Goal: Task Accomplishment & Management: Manage account settings

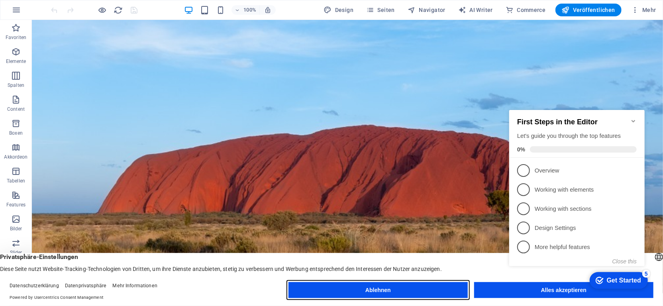
click at [425, 291] on button "Ablehnen" at bounding box center [378, 290] width 179 height 16
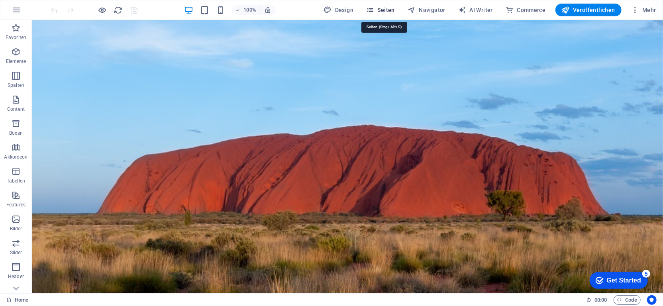
click at [395, 8] on span "Seiten" at bounding box center [380, 10] width 29 height 8
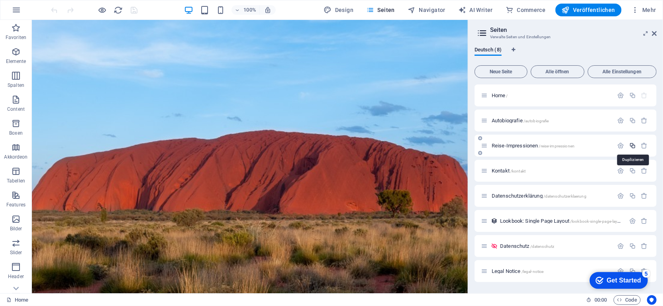
click at [632, 146] on icon "button" at bounding box center [632, 145] width 7 height 7
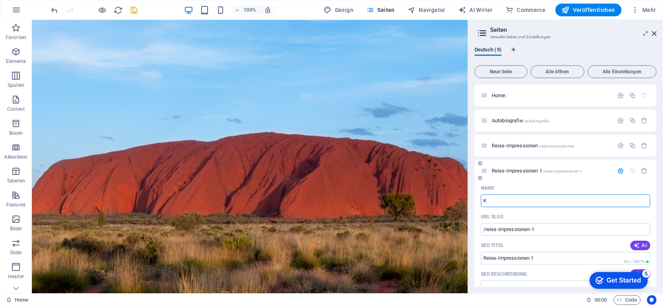
type input "K"
type input "/k"
type input "K"
type input "Kücke"
type input "/kuec"
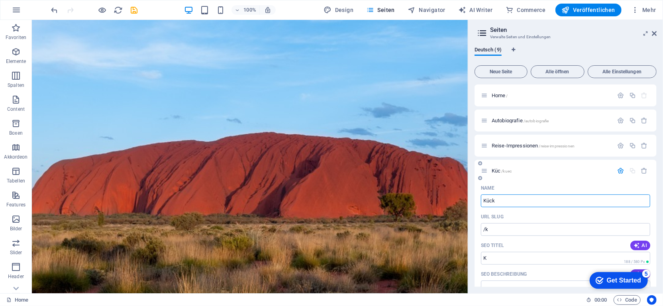
type input "Küc"
type input "Kücken"
type input "/kuecken"
type input "Kücken"
type input "Küc"
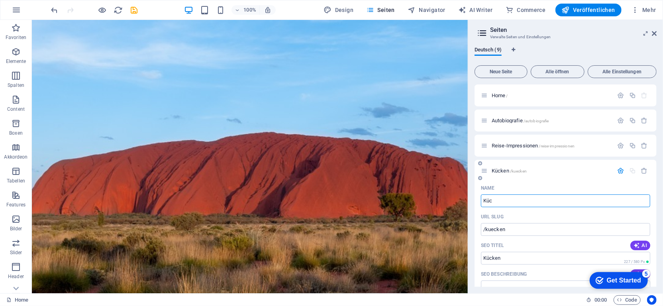
type input "/kueck"
type input "Kück"
type input "Küc"
type input "/kuec"
type input "Küc"
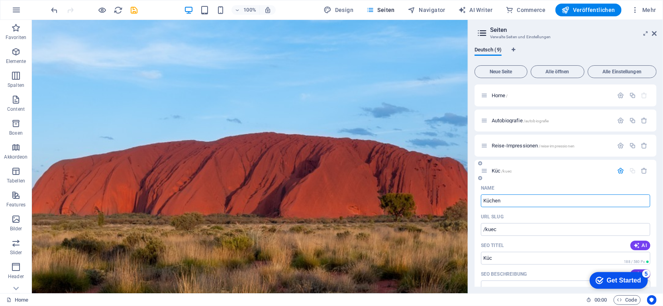
type input "Küchen"
type input "/kuechen"
type input "Küchen"
click at [512, 200] on input "Küchen" at bounding box center [565, 200] width 169 height 13
type input "Küchen Kn"
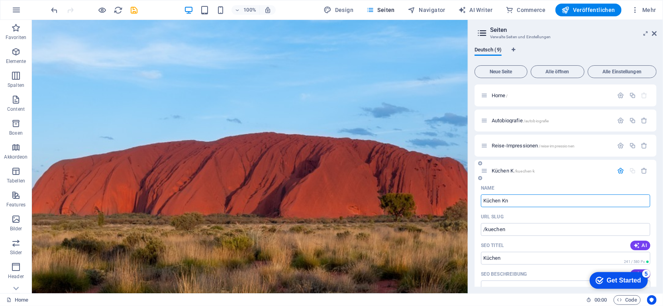
type input "/kuechen-k"
type input "Küchen K"
type input "Küchen Know"
type input "/kuechen-know"
type input "Küchen Know"
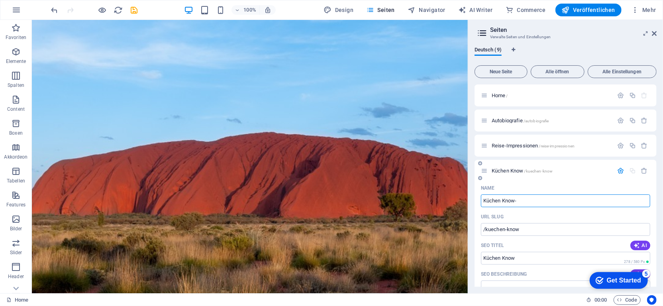
type input "Küchen Know-"
type input "Küchen Know-how"
type input "/kuechen-know-h"
type input "Küchen Know-h"
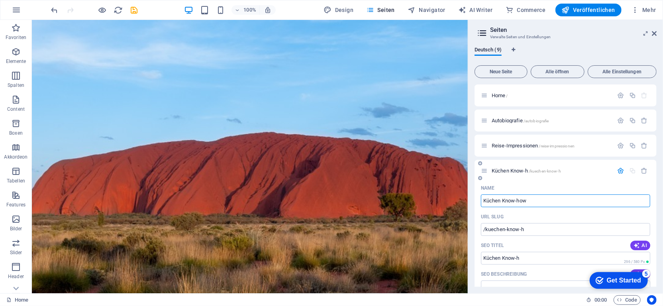
type input "Küchen Know-how"
type input "/kuechen-know-how"
type input "Küchen Know-how"
click at [562, 200] on input "Küchen Know-how" at bounding box center [565, 200] width 169 height 13
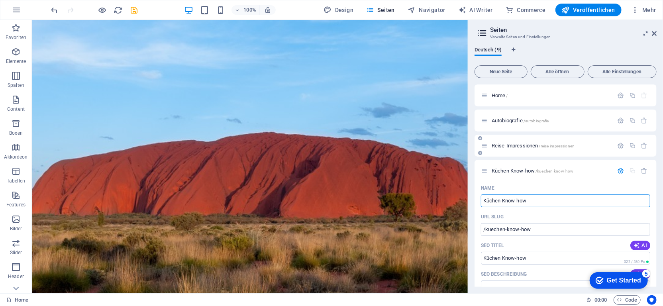
click at [511, 139] on div "Reise-Impressionen /reise-impressionen" at bounding box center [566, 146] width 182 height 22
click at [509, 146] on span "Reise-Impressionen /reise-impressionen" at bounding box center [533, 146] width 83 height 6
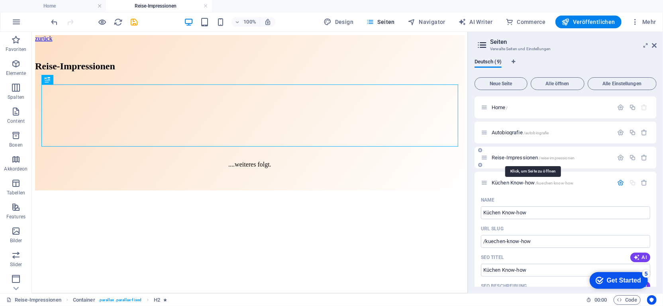
click at [508, 156] on span "Reise-Impressionen /reise-impressionen" at bounding box center [533, 158] width 83 height 6
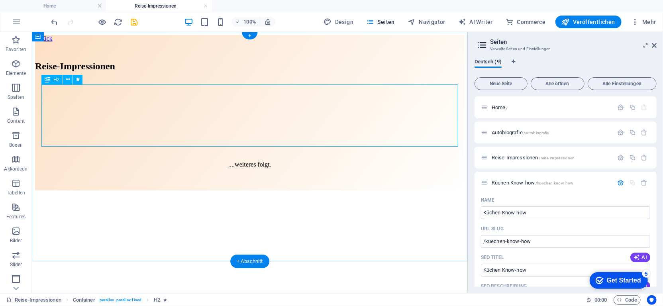
click at [117, 71] on div "‌Reise-Impressionen" at bounding box center [250, 61] width 430 height 22
click at [115, 71] on div "‌Reise-Impressionen" at bounding box center [250, 61] width 430 height 22
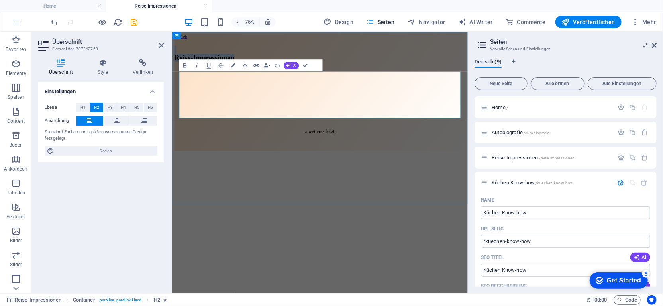
click at [258, 71] on h2 "‌Reise-Impressionen" at bounding box center [369, 61] width 388 height 22
click at [545, 157] on span "/reise-impressionen" at bounding box center [557, 158] width 36 height 4
click at [620, 155] on icon "button" at bounding box center [621, 157] width 7 height 7
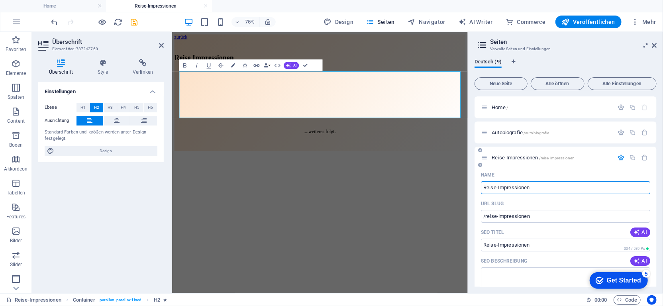
click at [497, 187] on input "Reise-Impressionen" at bounding box center [565, 187] width 169 height 13
type input "Reise Impressionen"
type input "/reiseimpressionen"
type input "ReiseImpressionen"
type input "Reise Impressionen"
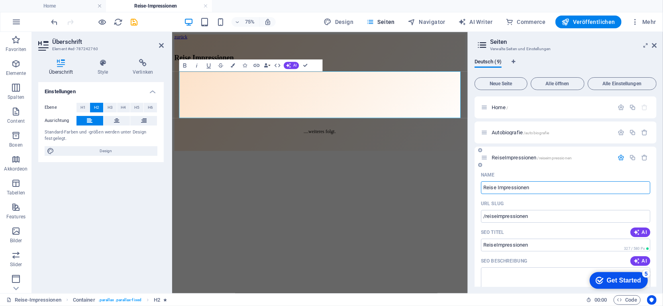
type input "/reise-impressionen"
type input "Reise Impressionen"
click at [467, 71] on h2 "‌Reise Impressionen" at bounding box center [369, 61] width 388 height 22
click at [483, 193] on html "zurück ‌Reise Impressionen ....weiteres folgt." at bounding box center [369, 112] width 394 height 162
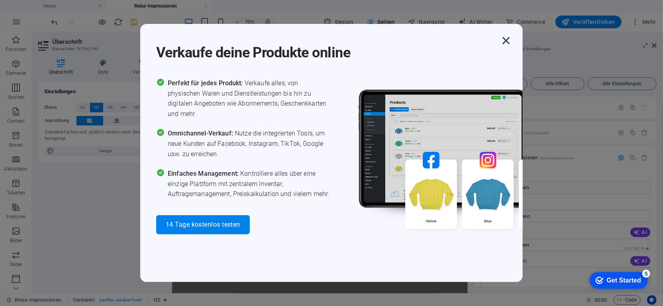
click at [506, 48] on icon "button" at bounding box center [506, 40] width 14 height 14
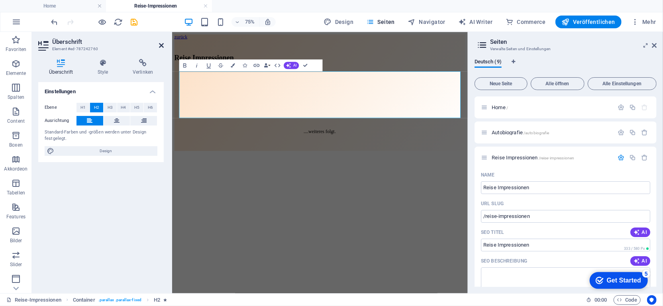
click at [161, 47] on icon at bounding box center [161, 45] width 5 height 6
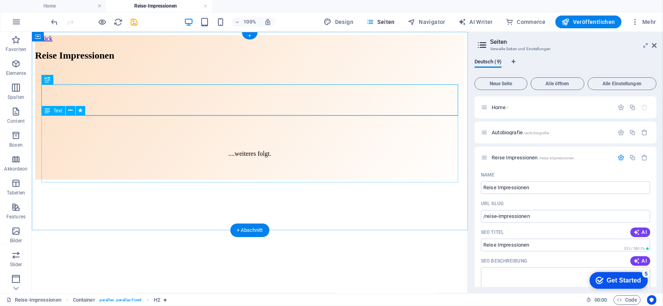
click at [256, 154] on div "....weiteres folgt." at bounding box center [250, 113] width 430 height 88
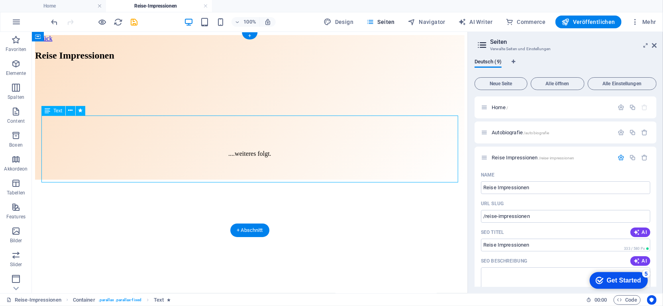
click at [77, 123] on div "....weiteres folgt." at bounding box center [250, 113] width 430 height 88
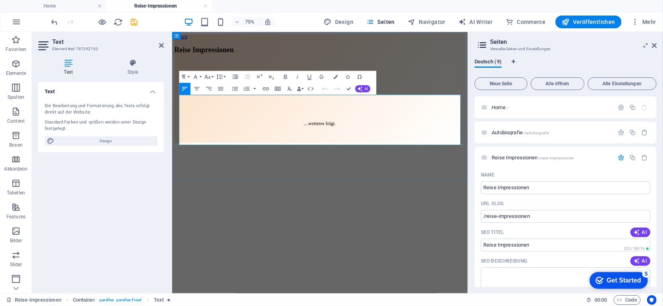
click at [240, 89] on p at bounding box center [369, 85] width 388 height 7
click at [279, 76] on p at bounding box center [369, 72] width 388 height 7
click at [205, 76] on p "Erlrbnisse" at bounding box center [369, 72] width 388 height 7
drag, startPoint x: 313, startPoint y: 116, endPoint x: 174, endPoint y: 120, distance: 139.5
click at [175, 120] on div "zurück Reise Impressionen Erlebnisse, Erinnerungen und Erfahrungen. Ein kostbar…" at bounding box center [369, 107] width 388 height 145
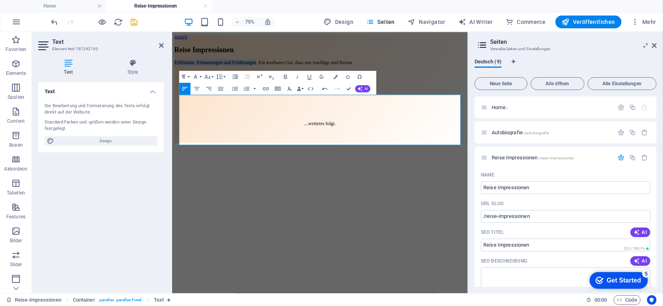
copy p "Erlebnisse, Erinnerungen und Erfahrungen"
click at [328, 143] on p at bounding box center [369, 139] width 388 height 7
click at [257, 76] on p "Erlebnisse, Erinnerungen und Erfahrungen. Ein kostbares Gut, dass uns Ausflüge …" at bounding box center [369, 72] width 388 height 7
click at [513, 76] on p "Erlebnisse, Erinnerungen, Eindrücke und Erfahrungen. Ein kostbares Gut, dass un…" at bounding box center [369, 72] width 388 height 7
drag, startPoint x: 423, startPoint y: 120, endPoint x: 350, endPoint y: 120, distance: 73.7
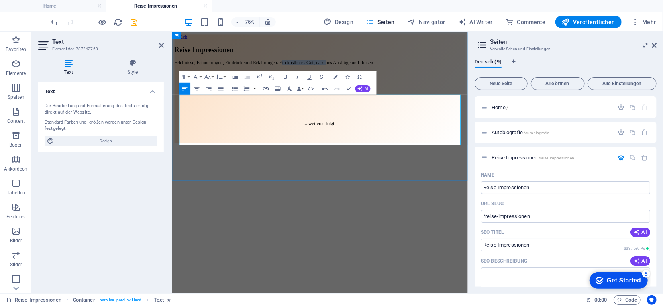
click at [350, 76] on p "Erlebnisse, Erinnerungen, Eindrücke und Erfahrungen. Ein kostbares Gut, dass un…" at bounding box center [369, 72] width 388 height 7
click at [483, 76] on p "Erlebnisse, Erinnerungen, Eindrücke und Erfahrungen. Fantastisch, was uns Ausfl…" at bounding box center [369, 72] width 388 height 7
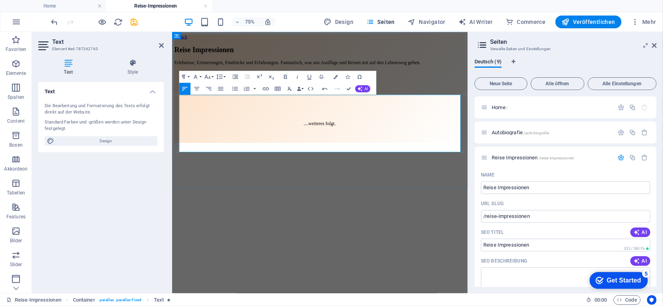
click at [294, 76] on p "Erlebnisse, Erinnerungen, Eindrücke und Erfahrungen. Fantastisch, was uns Ausfl…" at bounding box center [369, 72] width 388 height 7
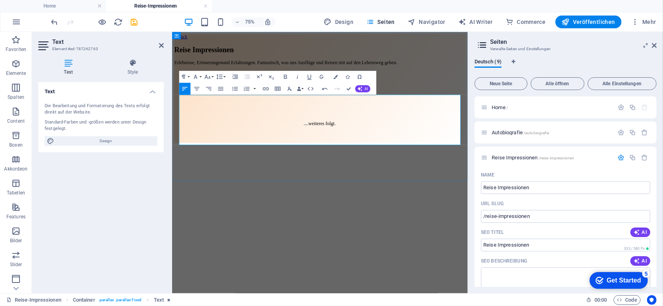
click at [338, 76] on p "Erlebnisse, Erinnerungen und Erfahrungen. Fantastisch, was uns Ausflüge und Rei…" at bounding box center [369, 72] width 388 height 7
click at [318, 76] on p "Erlebnisse, Erinnerungen und Erfahrungen. Eindrücklich, was uns Ausflüge und Re…" at bounding box center [369, 72] width 388 height 7
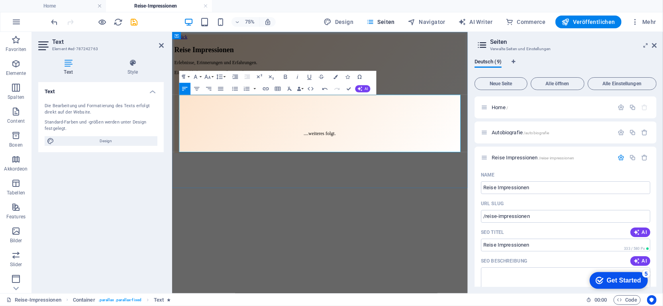
click at [416, 89] on p "Eindrücklich, was uns Ausflüge und Reisen mit auf den Lebensweg geben." at bounding box center [369, 85] width 388 height 7
click at [505, 196] on html "zurück Reise Impressionen Erlebnisse, Erinnerungen und Erfahrungen. Eindrücklic…" at bounding box center [369, 113] width 394 height 165
click at [530, 49] on div "zurück Reise Impressionen Erlebnisse, Erinnerungen und Erfahrungen. Eindrücklic…" at bounding box center [369, 114] width 388 height 158
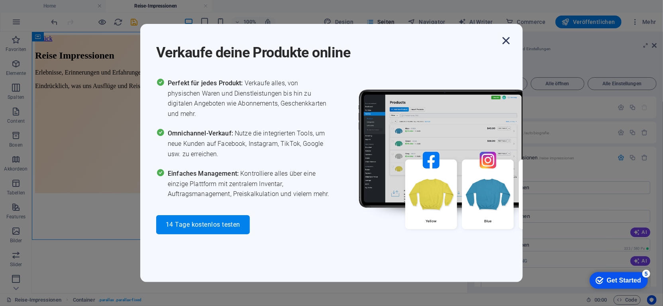
click at [505, 47] on icon "button" at bounding box center [506, 40] width 14 height 14
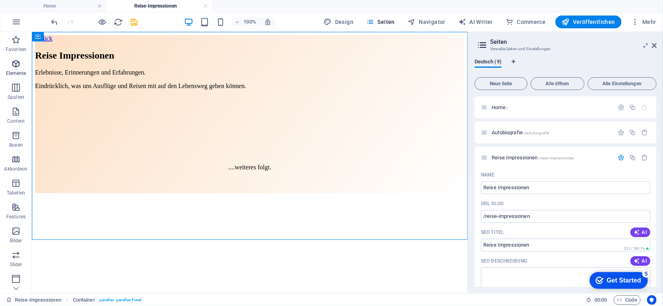
click at [17, 68] on icon "button" at bounding box center [16, 64] width 10 height 10
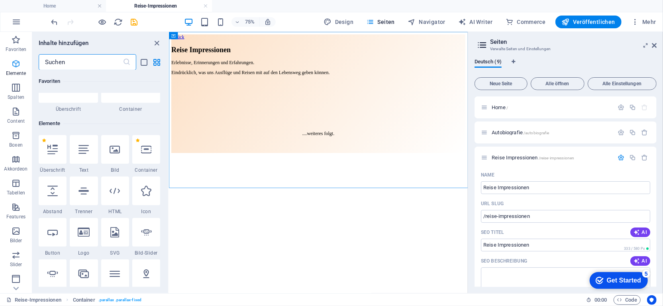
scroll to position [84, 0]
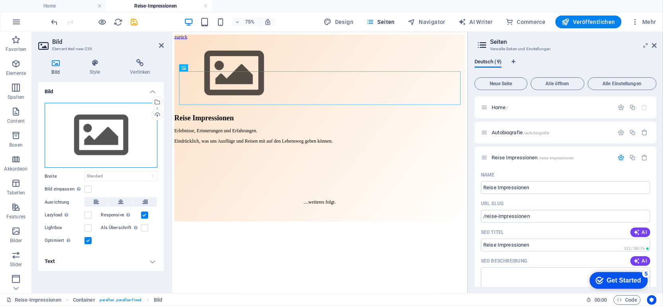
click at [92, 139] on div "Ziehe Dateien zum Hochladen hierher oder klicke hier, um aus Dateien oder koste…" at bounding box center [101, 135] width 113 height 65
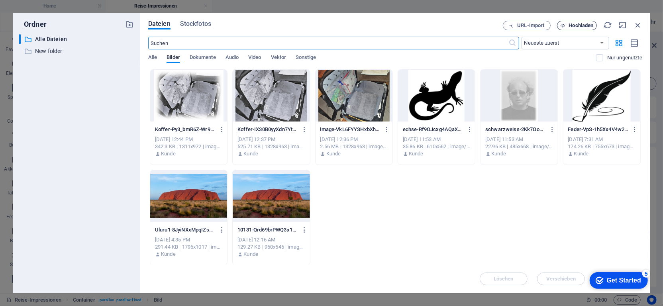
click at [583, 25] on span "Hochladen" at bounding box center [581, 25] width 25 height 5
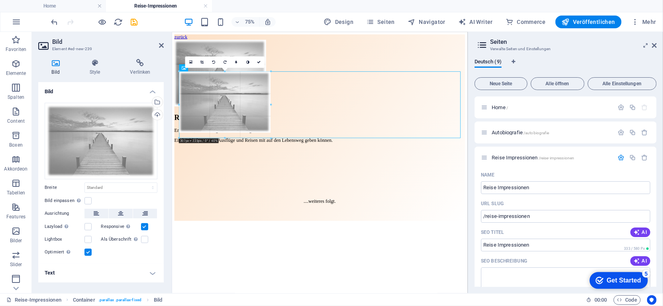
drag, startPoint x: 178, startPoint y: 72, endPoint x: 425, endPoint y: 227, distance: 291.7
type input "305"
select select "px"
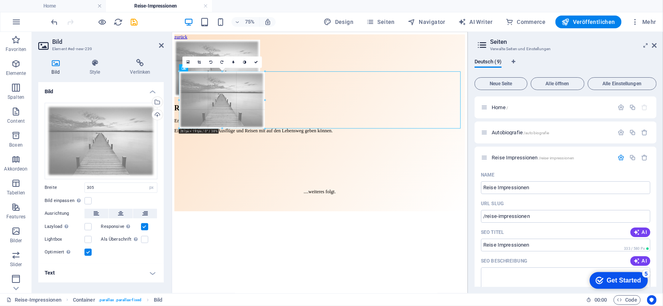
drag, startPoint x: 270, startPoint y: 131, endPoint x: 262, endPoint y: 120, distance: 13.1
type input "288"
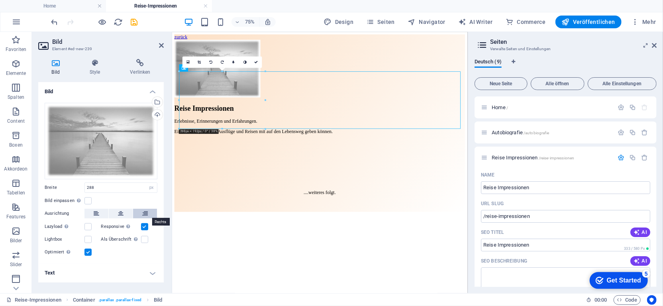
click at [148, 210] on icon at bounding box center [145, 214] width 6 height 10
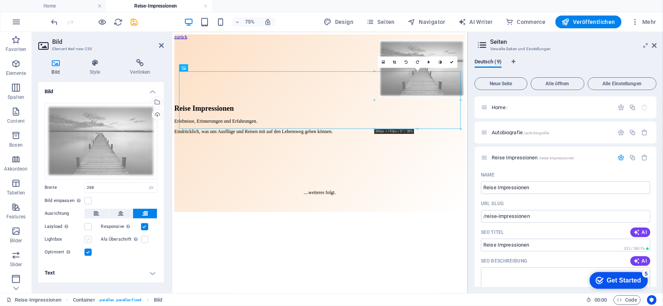
click at [86, 239] on label at bounding box center [87, 239] width 7 height 7
click at [0, 0] on input "Lightbox" at bounding box center [0, 0] width 0 height 0
click at [88, 239] on label at bounding box center [87, 239] width 7 height 7
click at [0, 0] on input "Lightbox" at bounding box center [0, 0] width 0 height 0
click at [89, 68] on h4 "Style" at bounding box center [96, 67] width 41 height 17
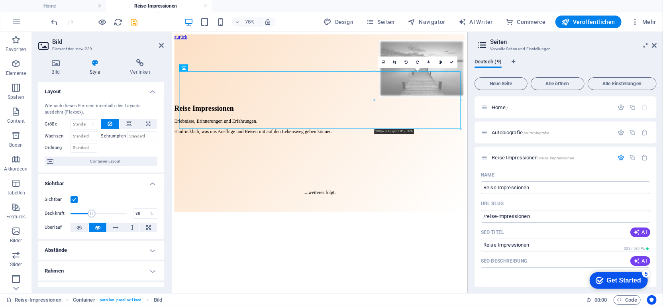
drag, startPoint x: 126, startPoint y: 211, endPoint x: 91, endPoint y: 213, distance: 34.7
click at [91, 213] on span at bounding box center [92, 214] width 8 height 8
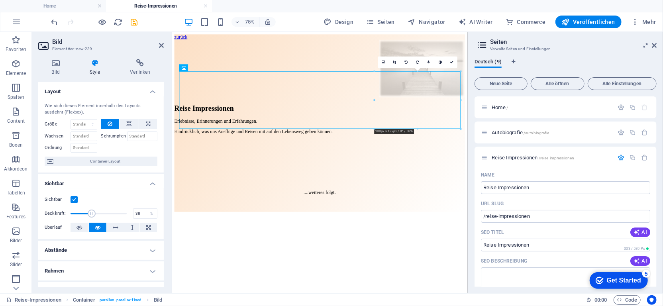
type input "39"
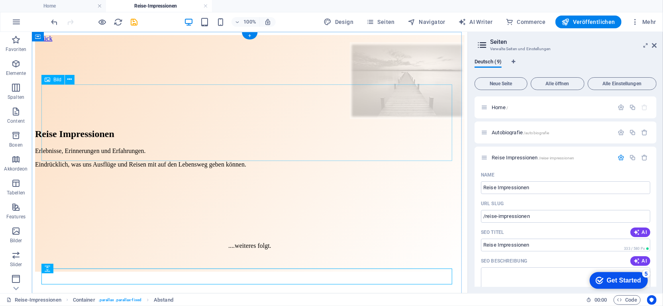
click at [351, 114] on figure at bounding box center [250, 81] width 430 height 79
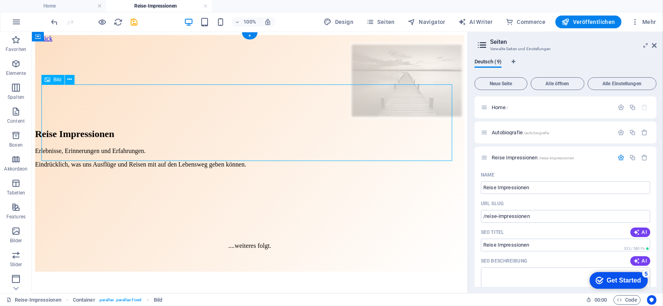
click at [351, 114] on figure at bounding box center [250, 81] width 430 height 79
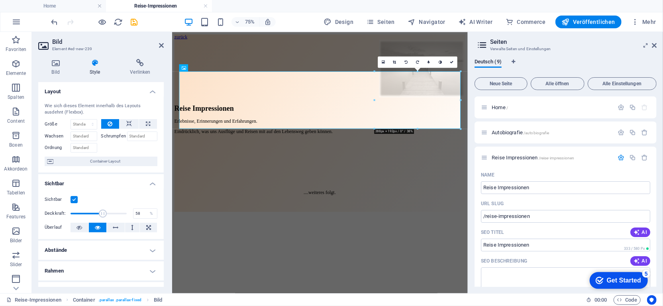
drag, startPoint x: 93, startPoint y: 213, endPoint x: 102, endPoint y: 213, distance: 9.2
click at [102, 213] on span at bounding box center [103, 214] width 8 height 8
type input "57.99"
click at [371, 59] on div "zurück Reise Impressionen Erlebnisse, Erinnerungen und Erfahrungen. Eindrücklic…" at bounding box center [369, 153] width 388 height 237
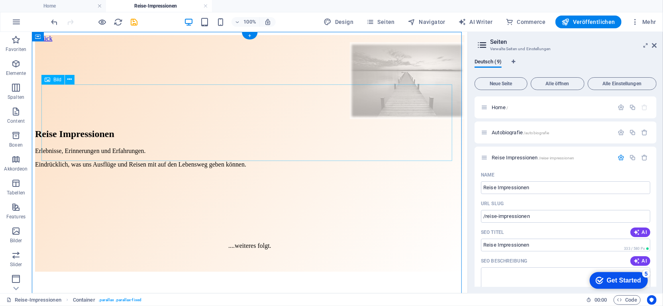
click at [363, 116] on figure at bounding box center [250, 81] width 430 height 79
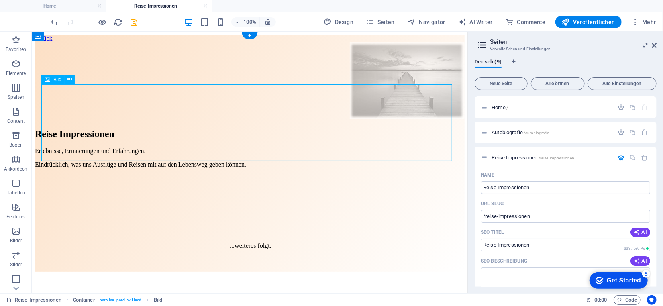
click at [363, 116] on figure at bounding box center [250, 81] width 430 height 79
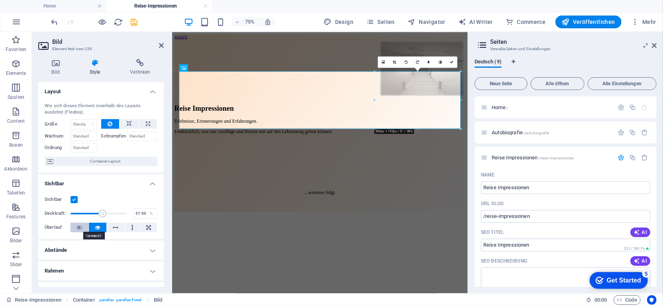
click at [79, 229] on icon at bounding box center [80, 228] width 6 height 10
click at [95, 226] on icon at bounding box center [98, 228] width 6 height 10
click at [77, 224] on icon at bounding box center [80, 228] width 6 height 10
click at [93, 226] on button at bounding box center [98, 228] width 18 height 10
click at [77, 227] on icon at bounding box center [80, 228] width 6 height 10
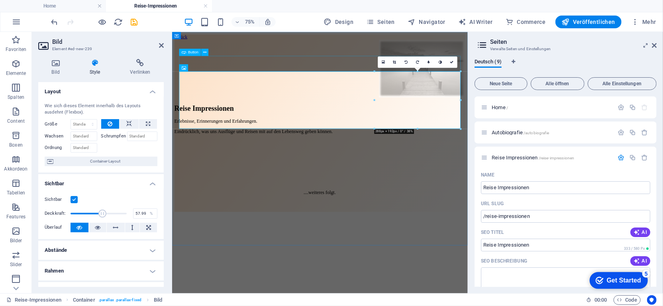
click at [413, 42] on div "zurück" at bounding box center [369, 38] width 388 height 7
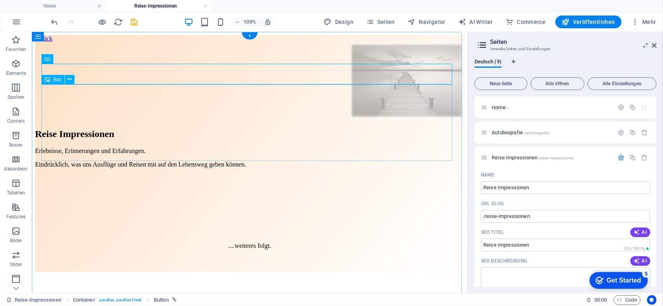
click at [403, 118] on figure at bounding box center [250, 81] width 430 height 79
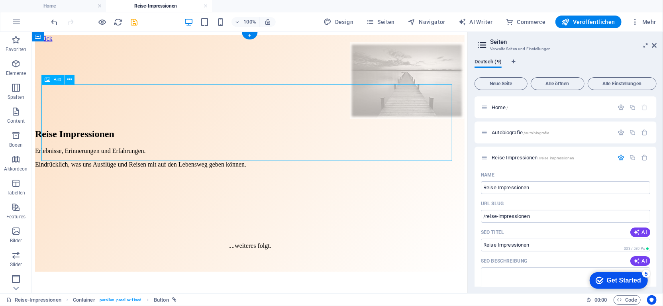
click at [403, 118] on figure at bounding box center [250, 81] width 430 height 79
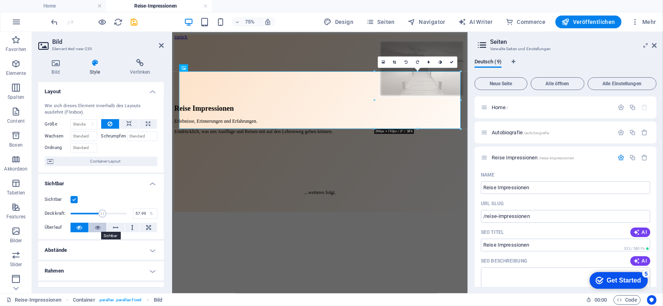
click at [95, 225] on icon at bounding box center [98, 228] width 6 height 10
click at [74, 200] on label at bounding box center [74, 199] width 7 height 7
click at [0, 0] on input "Sichtbar" at bounding box center [0, 0] width 0 height 0
click at [367, 102] on figure at bounding box center [369, 81] width 388 height 79
click at [375, 61] on div "zurück Reise Impressionen Erlebnisse, Erinnerungen und Erfahrungen. Eindrücklic…" at bounding box center [369, 153] width 388 height 237
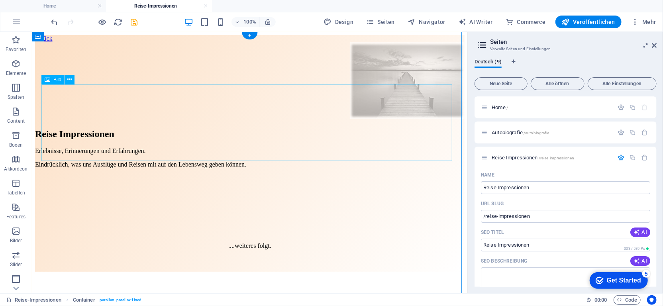
click at [374, 117] on figure at bounding box center [250, 81] width 430 height 79
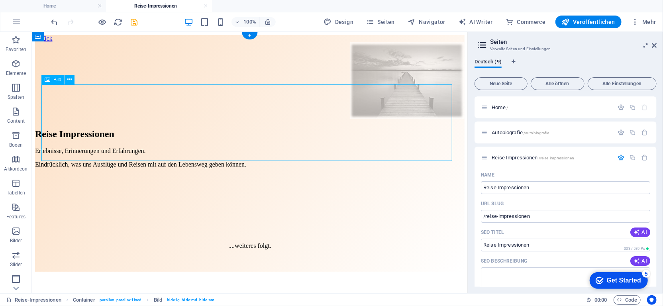
click at [374, 117] on figure at bounding box center [250, 81] width 430 height 79
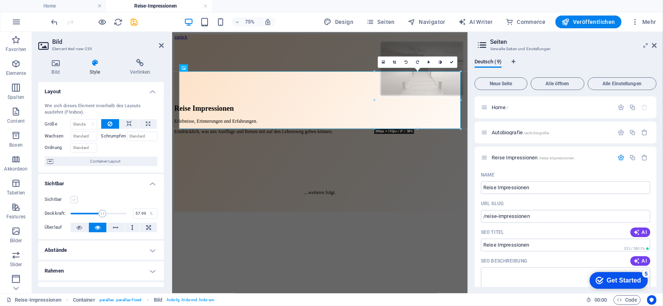
click at [74, 196] on label at bounding box center [74, 199] width 7 height 7
click at [0, 0] on input "Sichtbar" at bounding box center [0, 0] width 0 height 0
click at [143, 271] on h4 "Rahmen" at bounding box center [101, 270] width 126 height 19
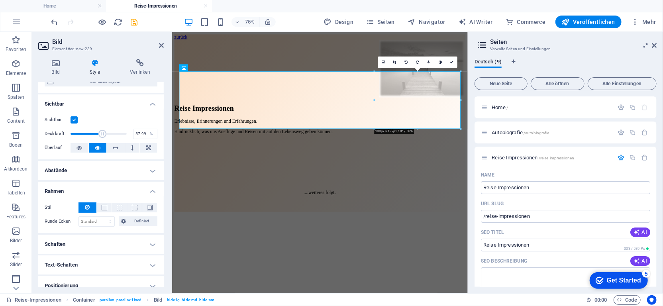
scroll to position [120, 0]
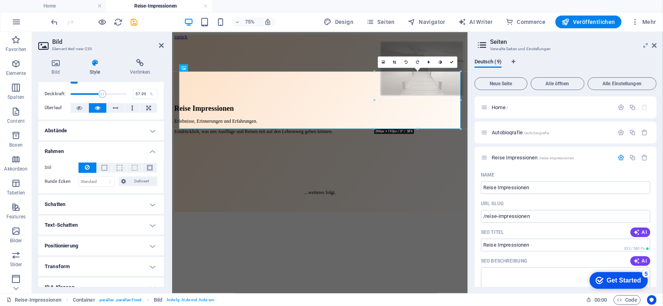
click at [144, 203] on h4 "Schatten" at bounding box center [101, 204] width 126 height 19
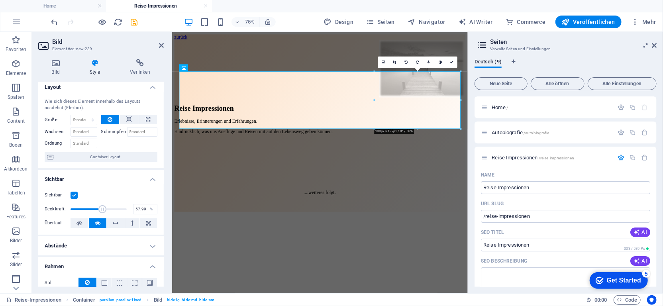
scroll to position [0, 0]
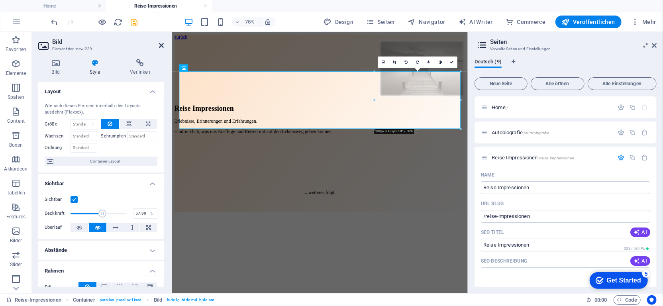
click at [162, 45] on icon at bounding box center [161, 45] width 5 height 6
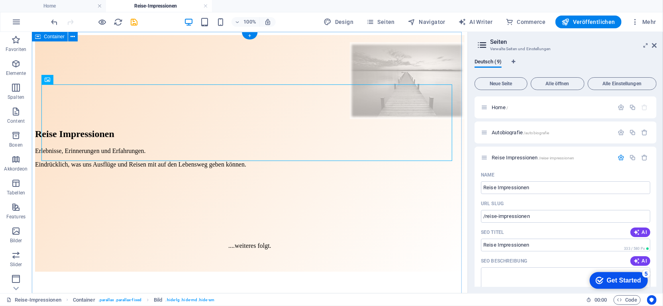
click at [426, 52] on div "zurück Reise Impressionen Erlebnisse, Erinnerungen und Erfahrungen. Eindrücklic…" at bounding box center [250, 153] width 430 height 237
click at [382, 120] on figure at bounding box center [250, 81] width 430 height 79
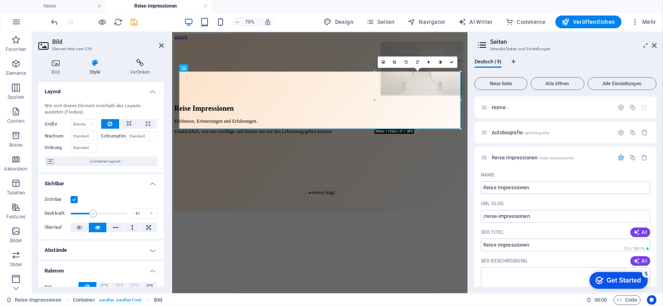
type input "40"
drag, startPoint x: 102, startPoint y: 213, endPoint x: 92, endPoint y: 214, distance: 10.0
click at [92, 214] on span at bounding box center [93, 214] width 8 height 8
click at [266, 42] on div "zurück" at bounding box center [369, 38] width 388 height 7
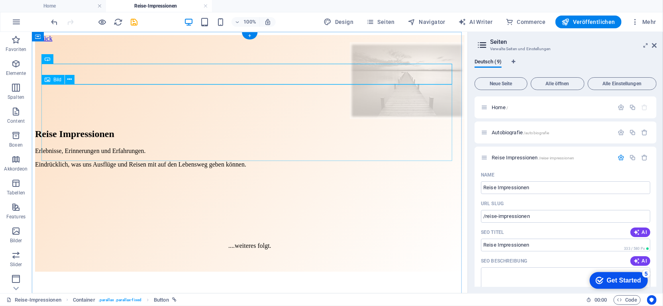
click at [383, 120] on figure at bounding box center [250, 81] width 430 height 79
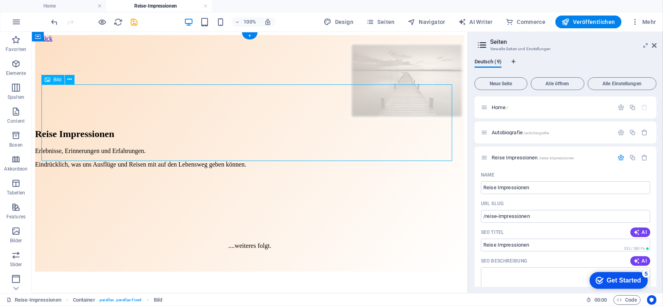
click at [379, 120] on figure at bounding box center [250, 81] width 430 height 79
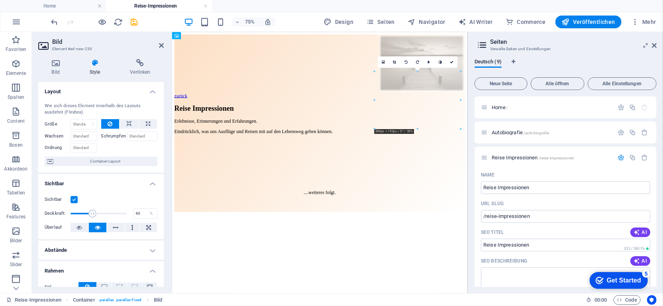
drag, startPoint x: 491, startPoint y: 122, endPoint x: 467, endPoint y: 65, distance: 62.2
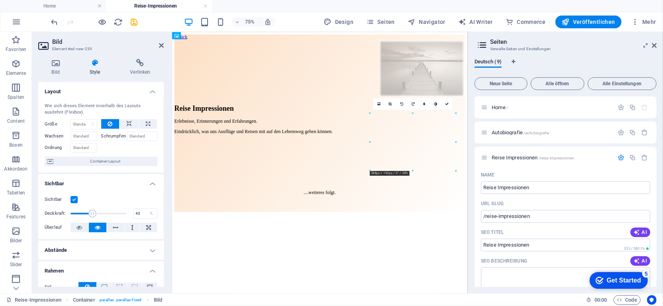
drag, startPoint x: 481, startPoint y: 88, endPoint x: 492, endPoint y: 149, distance: 61.5
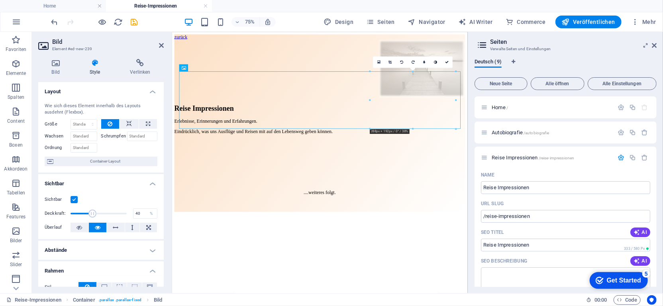
click at [426, 275] on html "zurück Reise Impressionen Erlebnisse, Erinnerungen und Erfahrungen. Eindrücklic…" at bounding box center [369, 152] width 394 height 243
click at [484, 249] on div "Erlebnisse, Erinnerungen und Erfahrungen. Eindrücklich, was uns Ausflüge und Re…" at bounding box center [369, 198] width 388 height 102
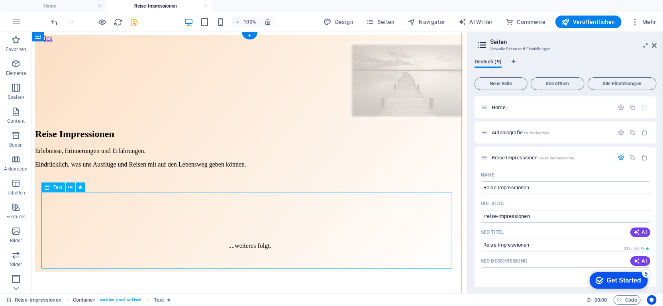
click at [75, 206] on div "Erlebnisse, Erinnerungen und Erfahrungen. Eindrücklich, was uns Ausflüge und Re…" at bounding box center [250, 198] width 430 height 102
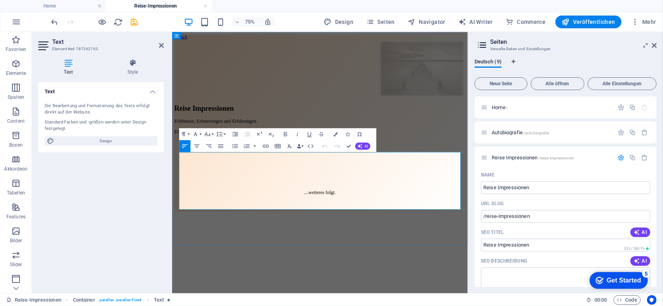
click at [219, 168] on p "Eindrücklich, was uns Ausflüge und Reisen mit auf den Lebensweg geben können." at bounding box center [369, 164] width 388 height 7
click at [234, 208] on p at bounding box center [369, 204] width 388 height 7
click at [477, 275] on html "zurück Reise Impressionen Erlebnisse, Erinnerungen und Erfahrungen. Eindrücklic…" at bounding box center [369, 152] width 394 height 243
click at [486, 53] on div "zurück Reise Impressionen Erlebnisse, Erinnerungen und Erfahrungen. Eindrücklic…" at bounding box center [369, 153] width 388 height 237
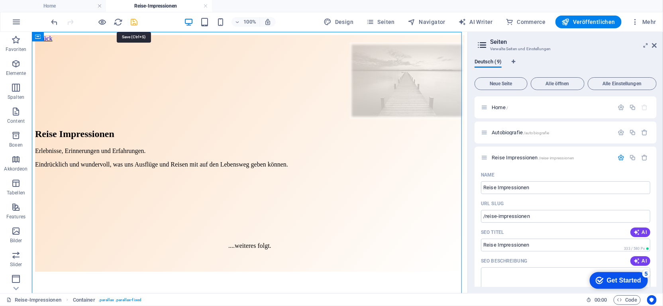
click at [134, 22] on icon "save" at bounding box center [134, 22] width 9 height 9
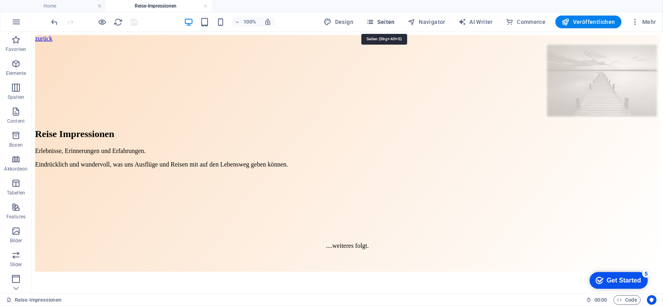
click at [389, 22] on span "Seiten" at bounding box center [380, 22] width 29 height 8
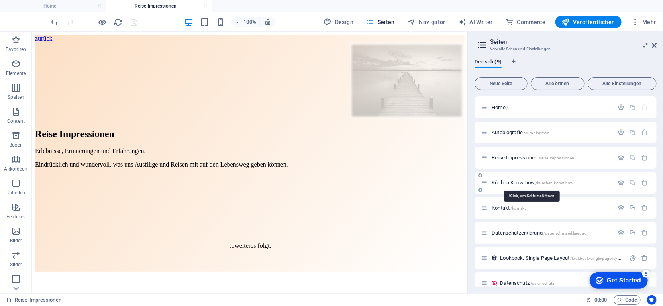
click at [514, 181] on span "Küchen Know-how /kuechen-know-how" at bounding box center [533, 183] width 82 height 6
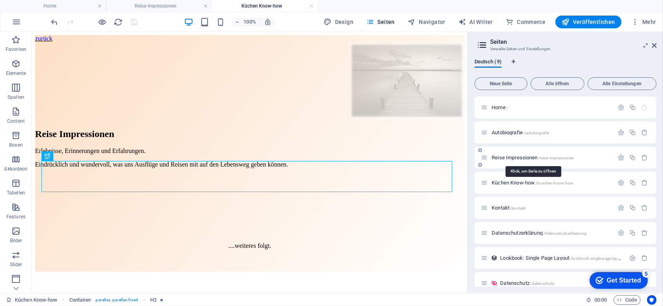
click at [521, 155] on span "Reise Impressionen /reise-impressionen" at bounding box center [533, 158] width 82 height 6
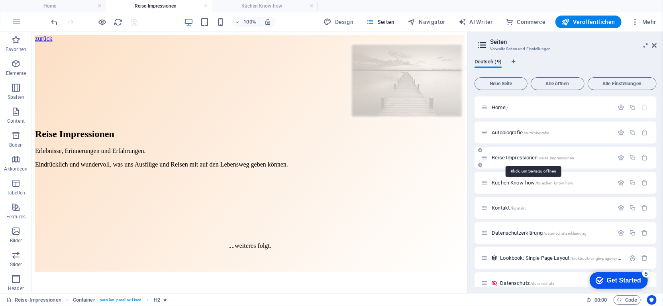
click at [521, 155] on span "Reise Impressionen /reise-impressionen" at bounding box center [533, 158] width 82 height 6
click at [518, 183] on span "Küchen Know-how /kuechen-know-how" at bounding box center [533, 183] width 82 height 6
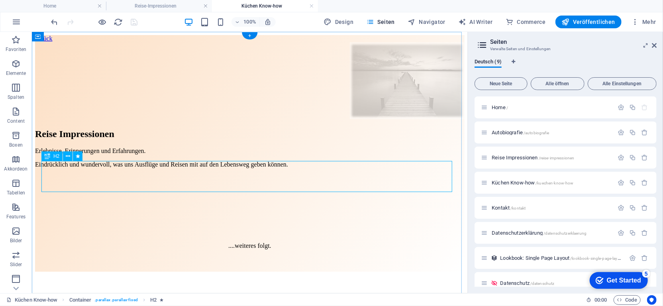
click at [263, 139] on div "Reise Impressionen" at bounding box center [250, 133] width 430 height 11
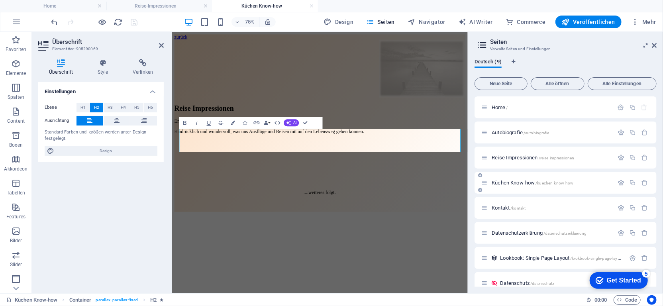
click at [535, 182] on span "Küchen Know-how /kuechen-know-how" at bounding box center [533, 183] width 82 height 6
click at [391, 23] on span "Seiten" at bounding box center [380, 22] width 29 height 8
click at [416, 139] on h2 "Reise Impressionen" at bounding box center [369, 133] width 388 height 11
drag, startPoint x: 411, startPoint y: 180, endPoint x: 184, endPoint y: 179, distance: 227.2
click at [184, 139] on h2 "Reise Impressionen" at bounding box center [369, 133] width 388 height 11
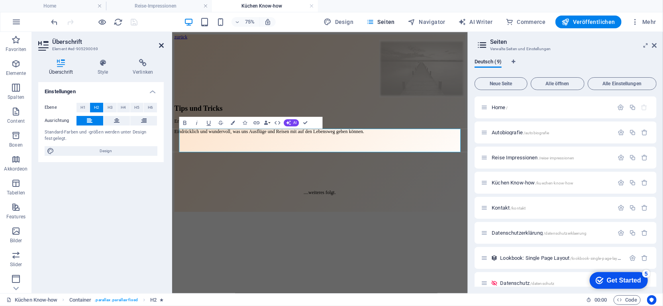
click at [160, 46] on icon at bounding box center [161, 45] width 5 height 6
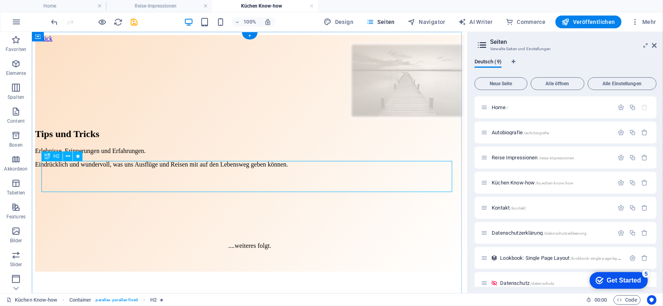
click at [223, 139] on div "Tips und Tricks" at bounding box center [250, 133] width 430 height 11
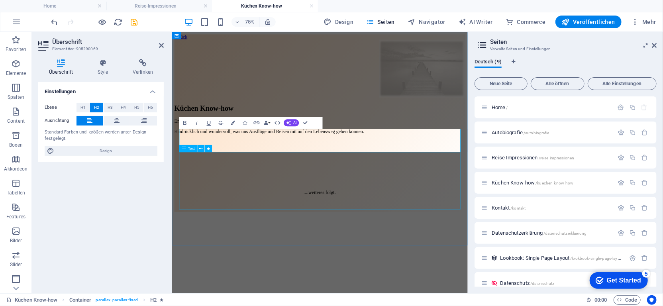
click at [370, 211] on div "Erlebnisse, Erinnerungen und Erfahrungen. Eindrücklich und wundervoll, was uns …" at bounding box center [369, 198] width 388 height 102
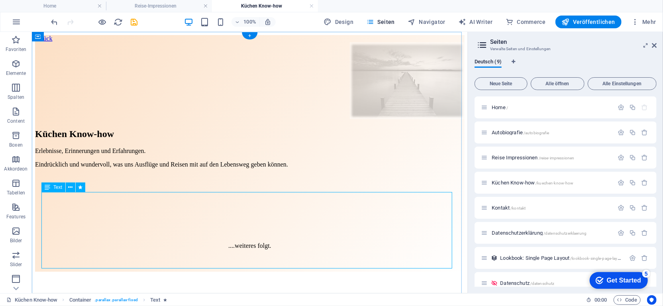
click at [334, 212] on div "Erlebnisse, Erinnerungen und Erfahrungen. Eindrücklich und wundervoll, was uns …" at bounding box center [250, 198] width 430 height 102
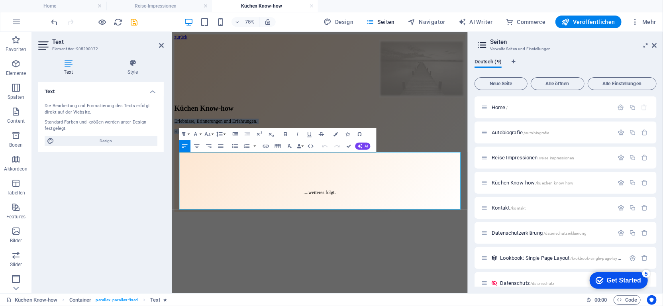
drag, startPoint x: 492, startPoint y: 206, endPoint x: 156, endPoint y: 191, distance: 335.9
click at [172, 191] on html "zurück Küchen Know-how Erlebnisse, Erinnerungen und Erfahrungen. Eindrücklich u…" at bounding box center [369, 152] width 394 height 243
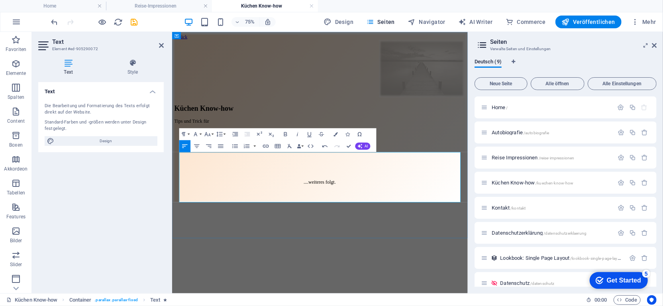
click at [186, 154] on p "​Tips und Trick für" at bounding box center [369, 150] width 388 height 7
click at [229, 154] on p "​Tipps und Trick für" at bounding box center [369, 150] width 388 height 7
click at [250, 154] on p "Tipps und Tricks für" at bounding box center [369, 150] width 388 height 7
click at [183, 154] on p "Tipps und Tricks zur Anwendung in der Küche." at bounding box center [369, 150] width 388 height 7
click at [231, 154] on p "Tipps und Tricks zur Anwendung in der Küche." at bounding box center [369, 150] width 388 height 7
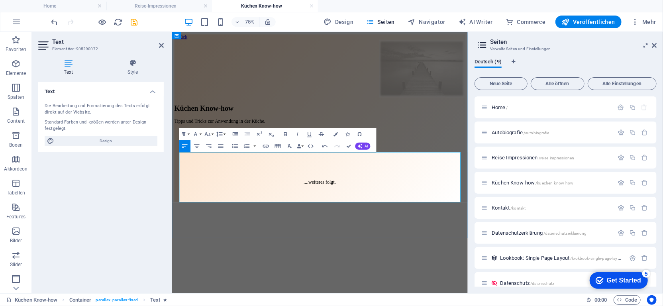
click at [353, 154] on p "Tipps und Tricks zur Anwendung in der Küche." at bounding box center [369, 150] width 388 height 7
click at [363, 100] on figure at bounding box center [369, 81] width 388 height 79
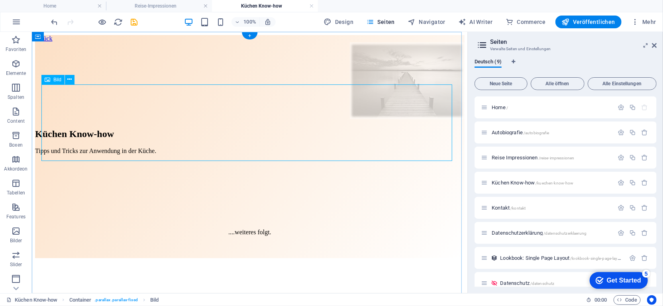
click at [402, 120] on figure at bounding box center [250, 81] width 430 height 79
click at [396, 120] on figure at bounding box center [250, 81] width 430 height 79
select select "px"
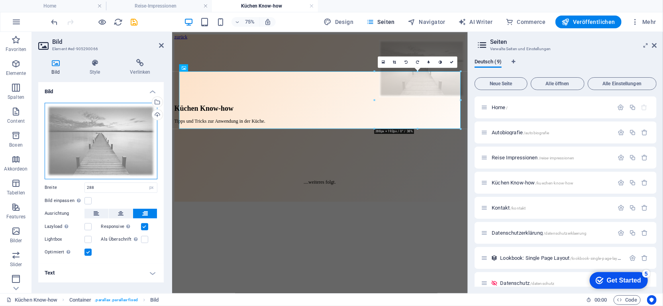
click at [109, 135] on div "Ziehe Dateien zum Hochladen hierher oder klicke hier, um aus Dateien oder koste…" at bounding box center [101, 141] width 113 height 77
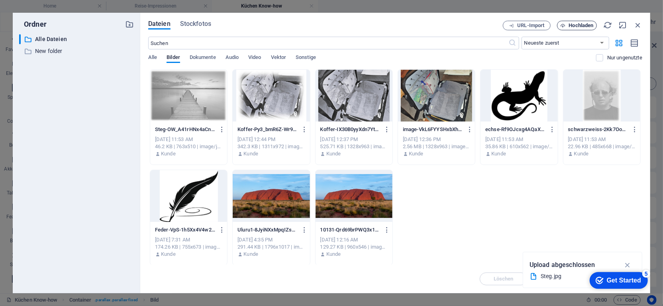
click at [579, 23] on span "Hochladen" at bounding box center [581, 25] width 25 height 5
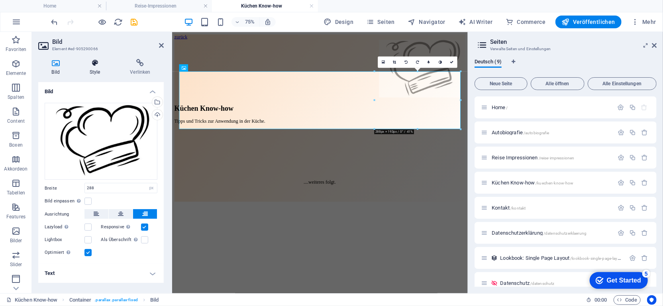
click at [96, 62] on icon at bounding box center [94, 63] width 37 height 8
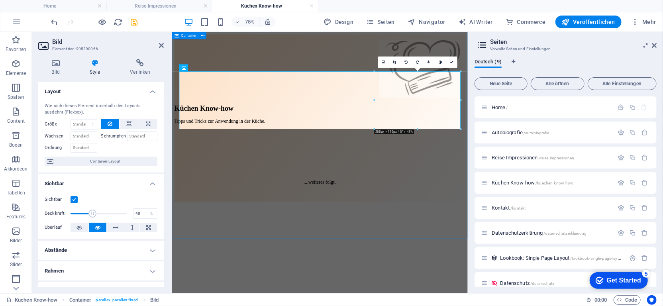
click at [297, 258] on div "zurück Küchen Know-how Tipps und Tricks zur Anwendung in der Küche. ....weitere…" at bounding box center [369, 146] width 388 height 223
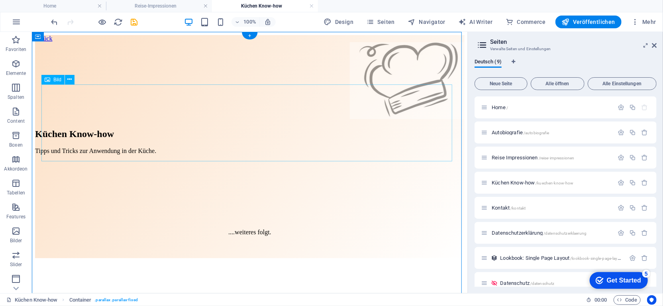
click at [389, 120] on figure at bounding box center [250, 81] width 430 height 79
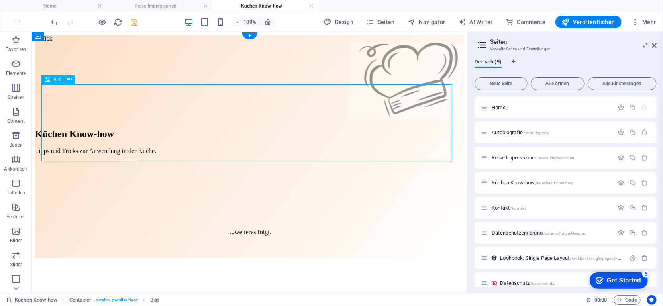
click at [389, 120] on figure at bounding box center [250, 81] width 430 height 79
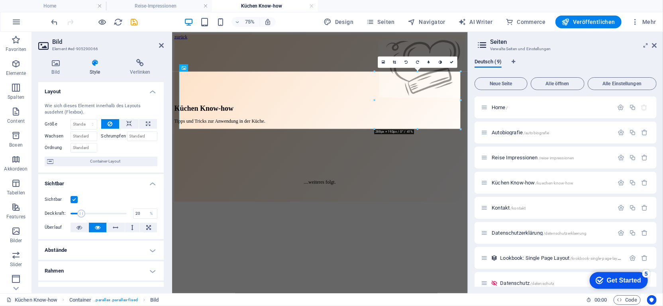
drag, startPoint x: 92, startPoint y: 212, endPoint x: 81, endPoint y: 212, distance: 11.2
click at [81, 212] on span at bounding box center [81, 214] width 8 height 8
type input "12"
click at [77, 212] on span at bounding box center [77, 214] width 8 height 8
click at [302, 258] on div "zurück Küchen Know-how Tipps und Tricks zur Anwendung in der Küche. ....weitere…" at bounding box center [369, 146] width 388 height 223
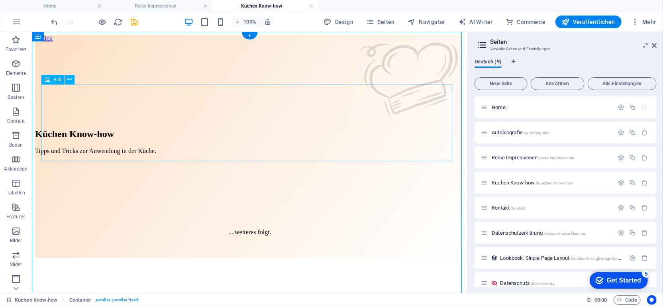
click at [387, 120] on figure at bounding box center [250, 81] width 430 height 79
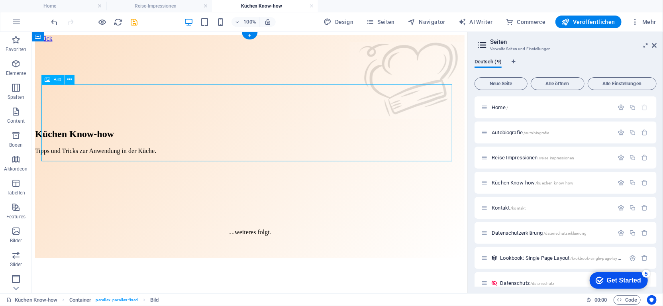
click at [387, 120] on figure at bounding box center [250, 81] width 430 height 79
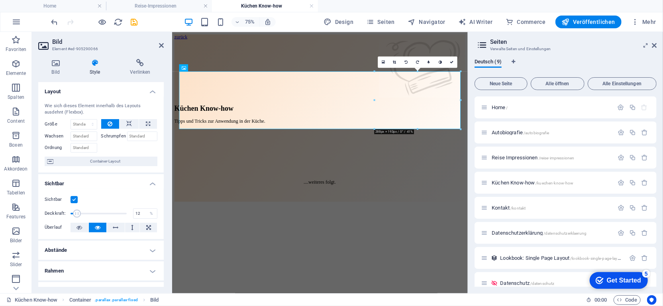
scroll to position [40, 0]
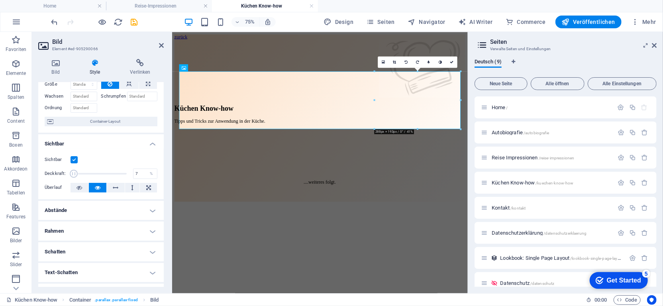
click at [74, 170] on span at bounding box center [74, 174] width 8 height 8
type input "7.00"
click at [268, 261] on html "zurück Küchen Know-how Tipps und Tricks zur Anwendung in der Küche. ....weitere…" at bounding box center [369, 146] width 394 height 230
click at [330, 261] on html "zurück Küchen Know-how Tipps und Tricks zur Anwendung in der Küche. ....weitere…" at bounding box center [369, 146] width 394 height 230
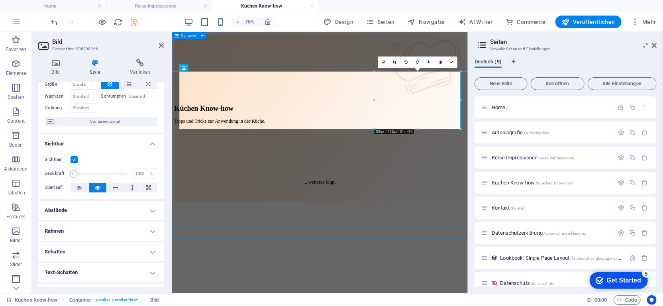
click at [513, 258] on div "zurück Küchen Know-how Tipps und Tricks zur Anwendung in der Küche. ....weitere…" at bounding box center [369, 146] width 388 height 223
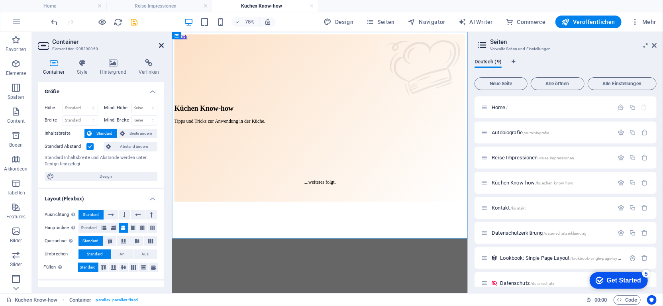
click at [161, 44] on icon at bounding box center [161, 45] width 5 height 6
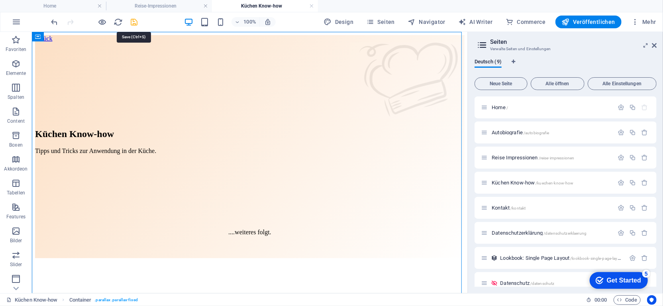
click at [136, 20] on icon "save" at bounding box center [134, 22] width 9 height 9
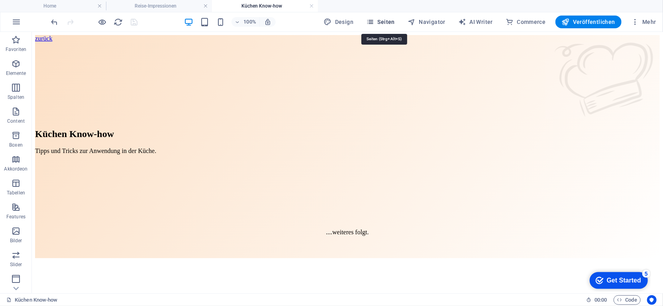
click at [383, 22] on span "Seiten" at bounding box center [380, 22] width 29 height 8
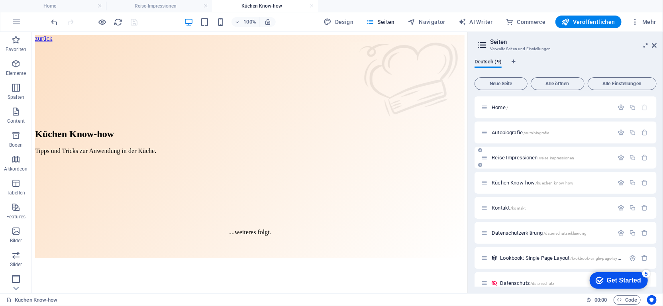
click at [524, 158] on span "Reise Impressionen /reise-impressionen" at bounding box center [533, 158] width 82 height 6
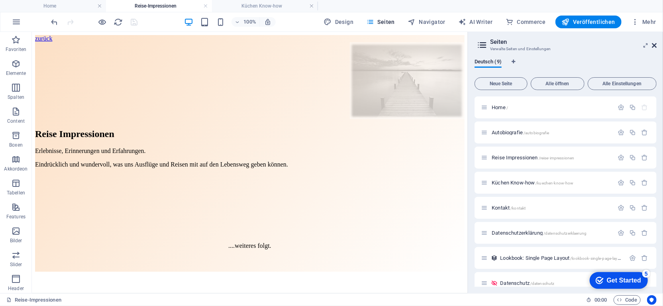
click at [654, 45] on icon at bounding box center [654, 45] width 5 height 6
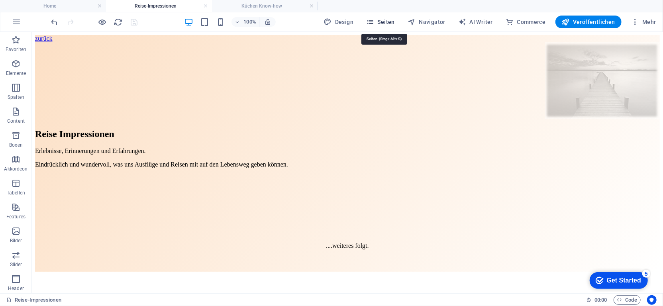
click at [374, 24] on icon "button" at bounding box center [370, 22] width 8 height 8
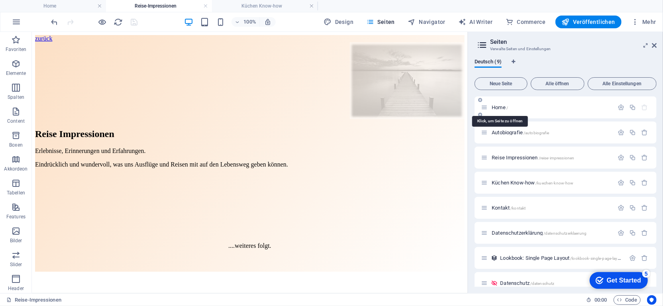
click at [508, 105] on span "Home /" at bounding box center [500, 107] width 16 height 6
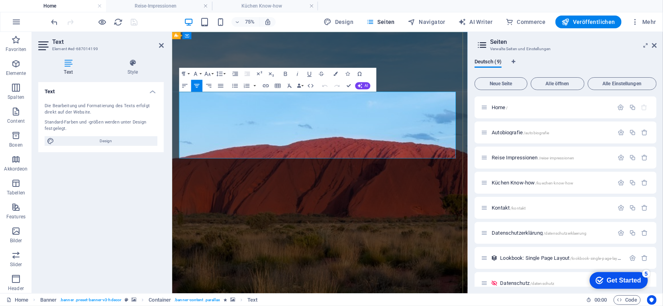
drag, startPoint x: 412, startPoint y: 127, endPoint x: 328, endPoint y: 127, distance: 83.3
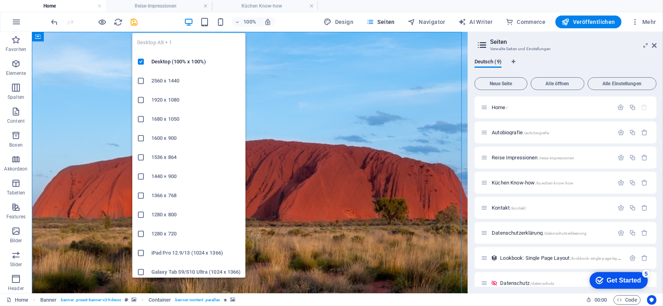
click at [189, 22] on icon "button" at bounding box center [188, 22] width 9 height 9
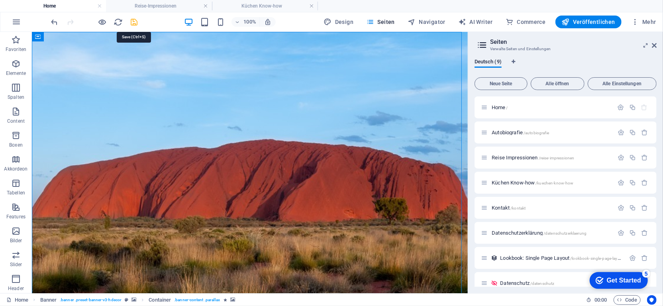
click at [134, 21] on icon "save" at bounding box center [134, 22] width 9 height 9
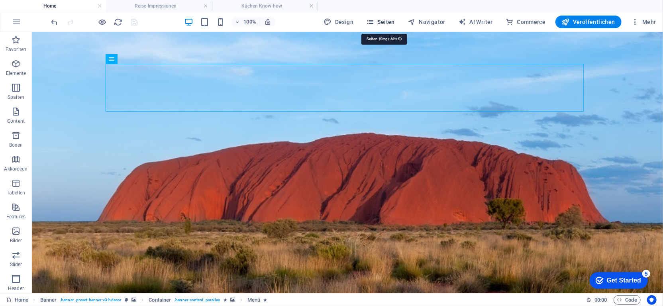
click at [383, 20] on span "Seiten" at bounding box center [380, 22] width 29 height 8
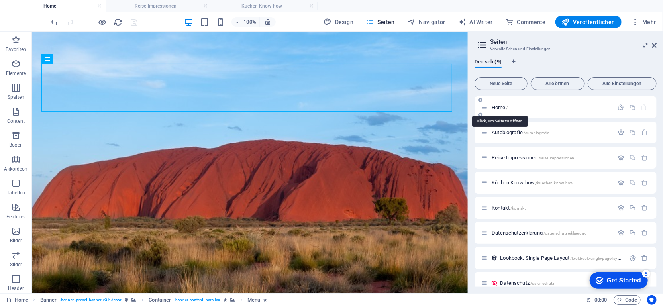
click at [497, 108] on span "Home /" at bounding box center [500, 107] width 16 height 6
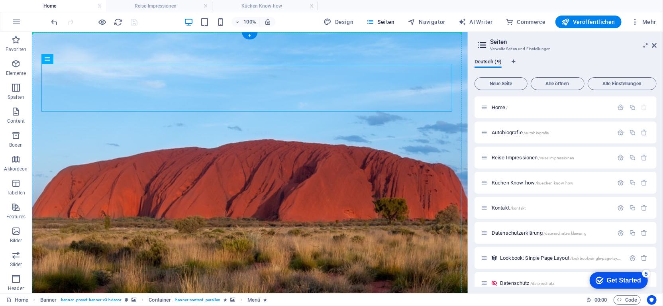
drag, startPoint x: 80, startPoint y: 89, endPoint x: 49, endPoint y: 45, distance: 53.8
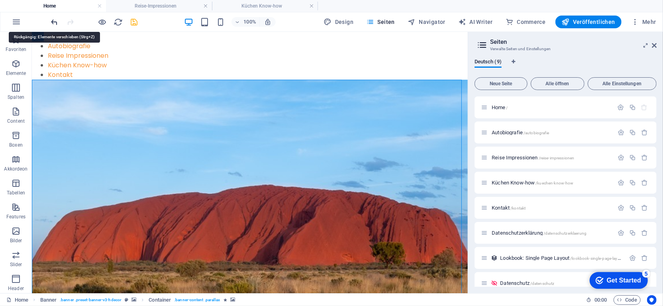
click at [52, 22] on icon "undo" at bounding box center [54, 22] width 9 height 9
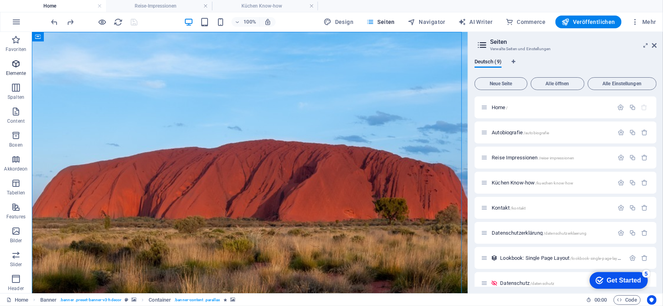
click at [20, 65] on icon "button" at bounding box center [16, 64] width 10 height 10
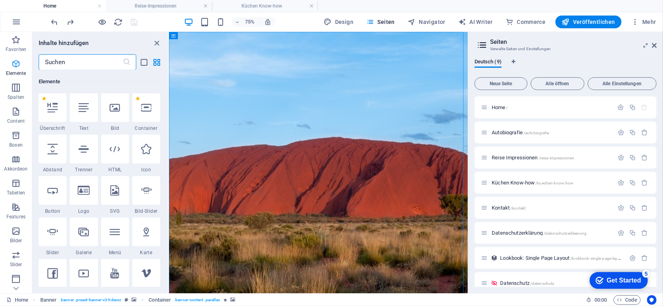
scroll to position [84, 0]
click at [51, 149] on icon at bounding box center [52, 149] width 10 height 10
select select "px"
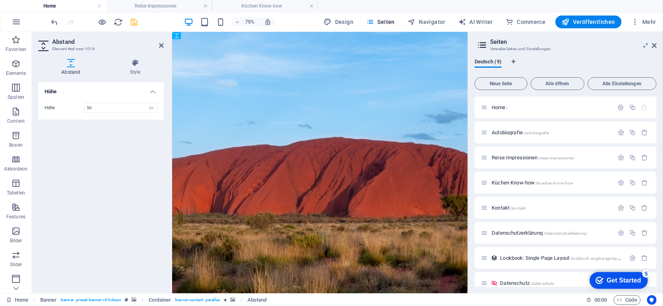
drag, startPoint x: 291, startPoint y: 74, endPoint x: 296, endPoint y: 127, distance: 53.3
type input "20"
click at [161, 45] on icon at bounding box center [161, 45] width 5 height 6
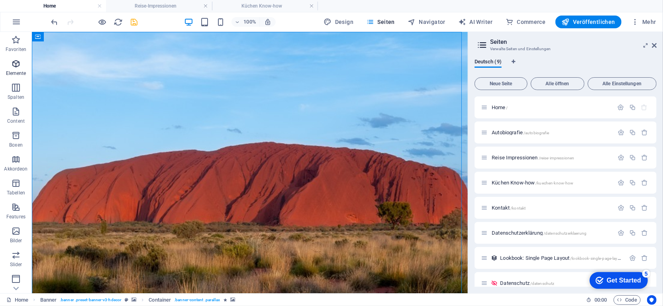
click at [18, 62] on icon "button" at bounding box center [16, 64] width 10 height 10
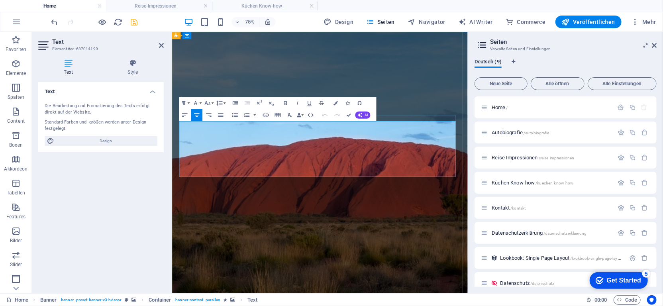
drag, startPoint x: 440, startPoint y: 168, endPoint x: 355, endPoint y: 152, distance: 86.0
copy p ""Ich freue mich, Dich auf meiner Homepage begrüßen zu dürfen!" Viel Spaß."
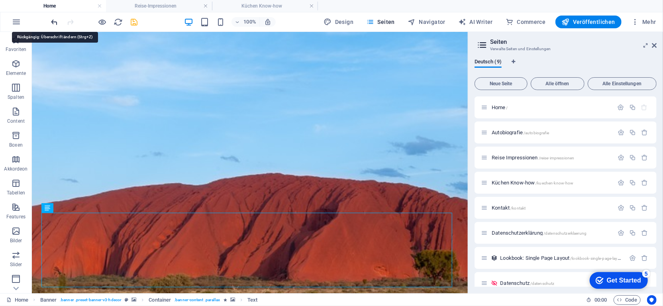
click at [57, 21] on icon "undo" at bounding box center [54, 22] width 9 height 9
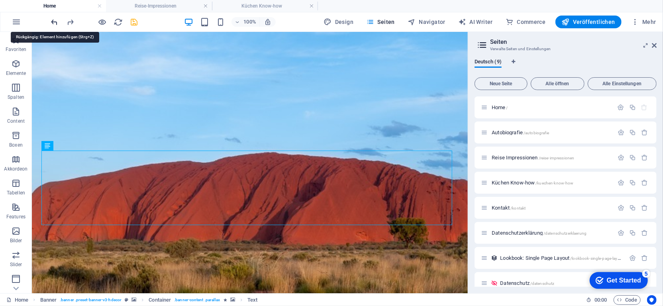
click at [57, 21] on icon "undo" at bounding box center [54, 22] width 9 height 9
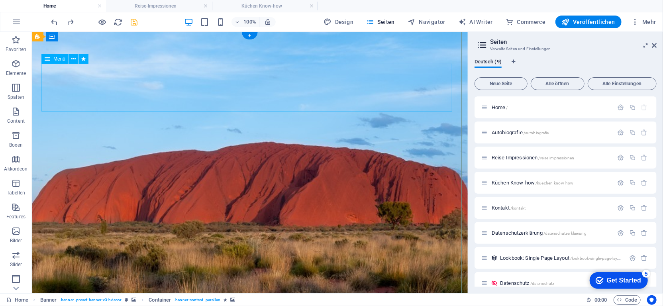
click at [75, 59] on icon at bounding box center [74, 59] width 4 height 8
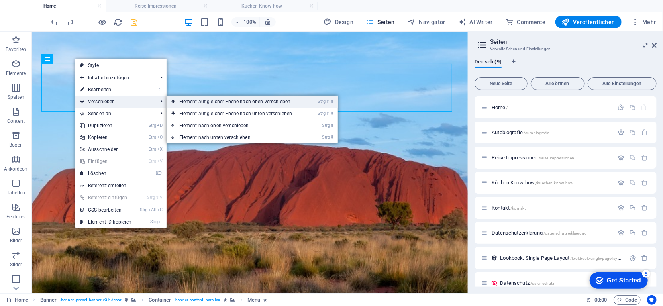
click at [188, 99] on link "Strg ⇧ ⬆ Element auf gleicher Ebene nach oben verschieben" at bounding box center [238, 102] width 142 height 12
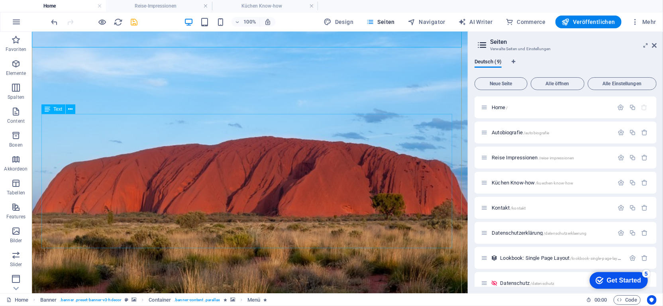
scroll to position [0, 0]
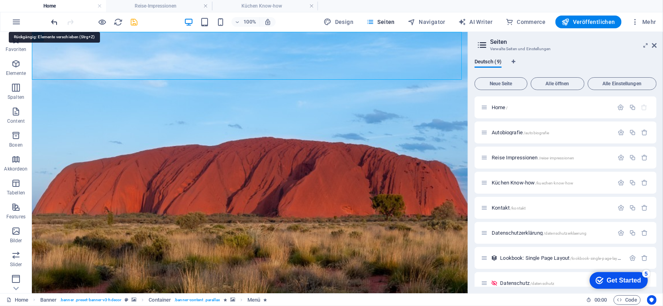
click at [53, 22] on icon "undo" at bounding box center [54, 22] width 9 height 9
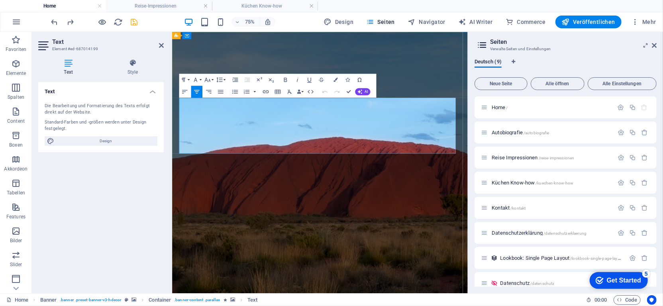
drag, startPoint x: 399, startPoint y: 136, endPoint x: 192, endPoint y: 120, distance: 207.9
click at [210, 79] on icon "button" at bounding box center [207, 79] width 7 height 7
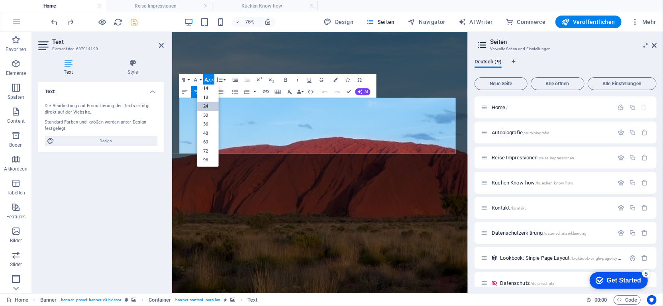
scroll to position [64, 0]
click at [210, 96] on link "18" at bounding box center [208, 96] width 22 height 9
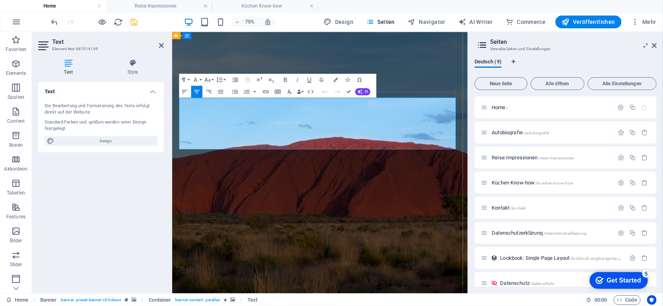
drag, startPoint x: 410, startPoint y: 132, endPoint x: 223, endPoint y: 111, distance: 188.1
click at [210, 79] on icon "button" at bounding box center [208, 80] width 6 height 4
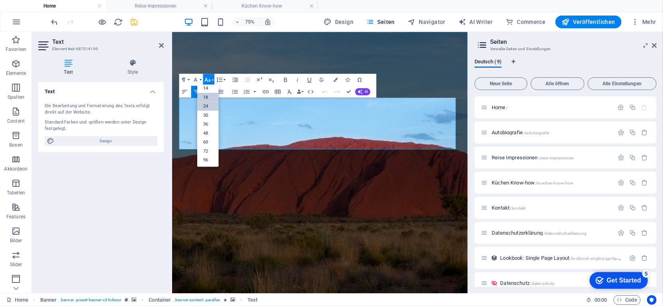
click at [208, 104] on link "24" at bounding box center [208, 106] width 22 height 9
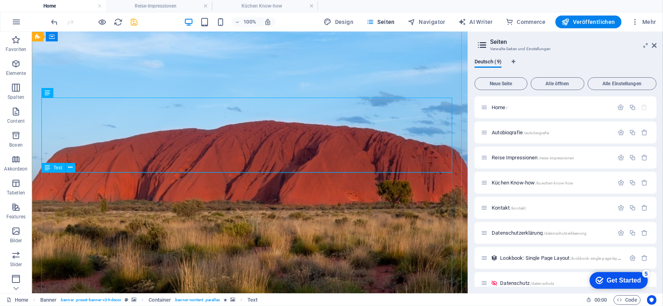
scroll to position [0, 0]
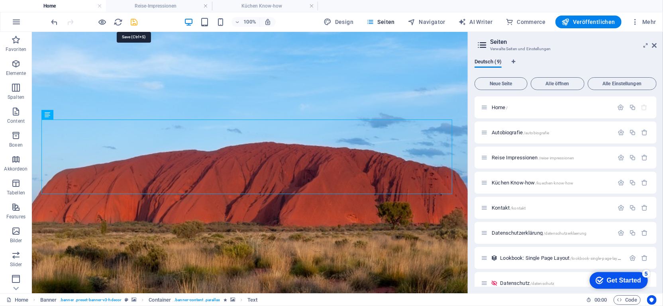
click at [136, 19] on icon "save" at bounding box center [134, 22] width 9 height 9
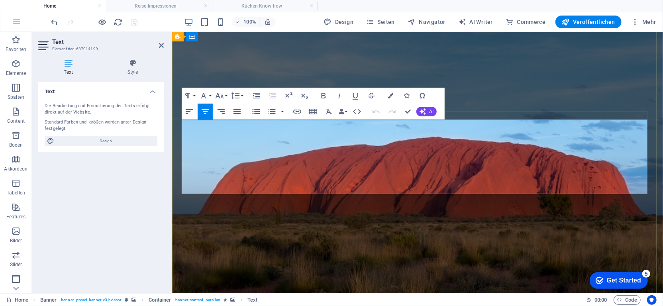
drag, startPoint x: 459, startPoint y: 142, endPoint x: 403, endPoint y: 149, distance: 56.7
click at [392, 98] on icon "button" at bounding box center [391, 96] width 6 height 6
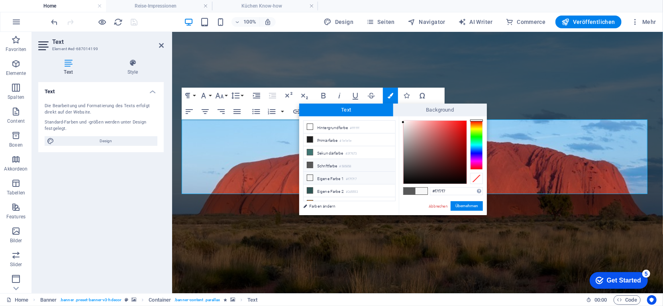
click at [332, 173] on li "Eigene Farbe 1 #f7f7f7" at bounding box center [350, 178] width 92 height 13
click at [315, 173] on li "Eigene Farbe 1 #f7f7f7" at bounding box center [350, 178] width 92 height 13
click at [467, 205] on button "Übernehmen" at bounding box center [467, 206] width 32 height 10
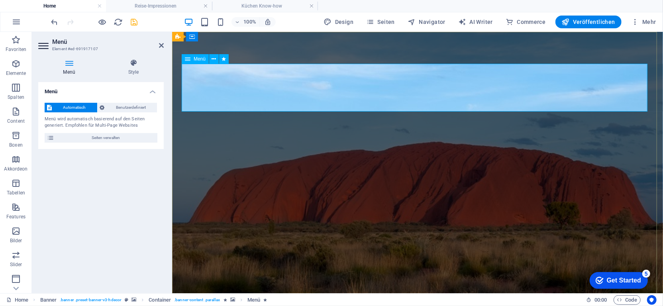
click at [132, 66] on icon at bounding box center [133, 63] width 61 height 8
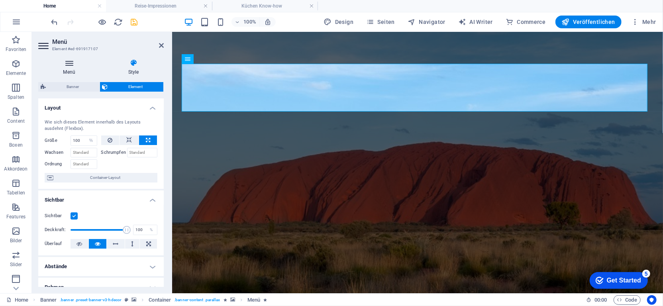
click at [69, 64] on icon at bounding box center [69, 63] width 62 height 8
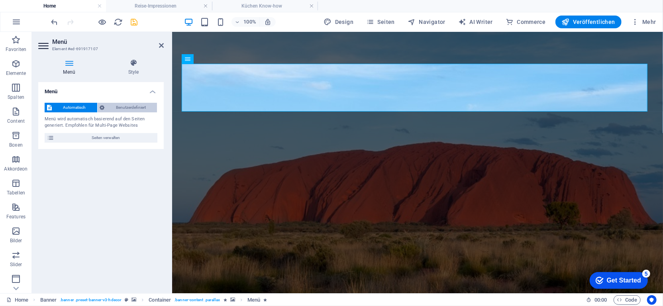
click at [126, 104] on span "Benutzerdefiniert" at bounding box center [131, 108] width 48 height 10
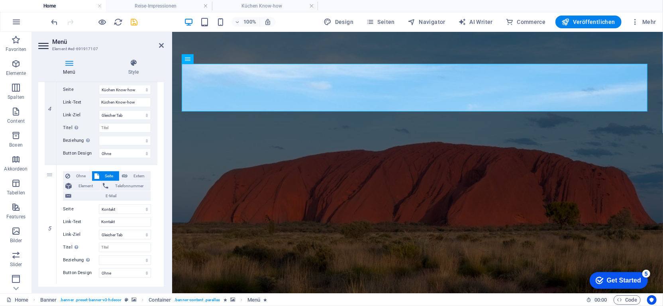
scroll to position [478, 0]
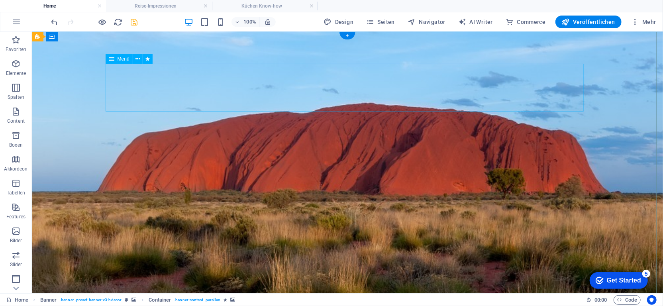
scroll to position [40, 0]
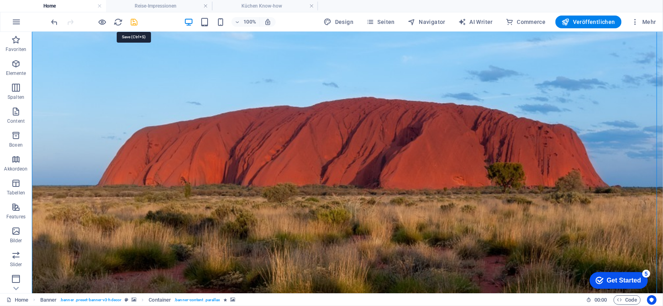
click at [131, 22] on icon "save" at bounding box center [134, 22] width 9 height 9
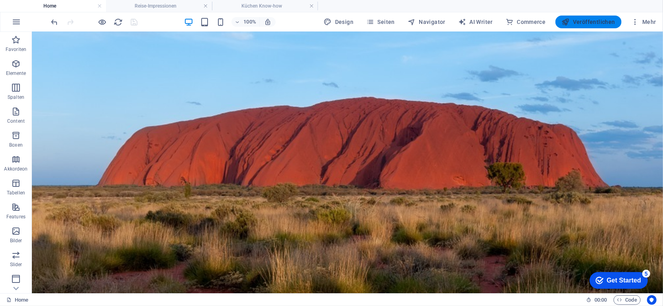
click at [581, 21] on span "Veröffentlichen" at bounding box center [588, 22] width 53 height 8
